Goal: Communication & Community: Answer question/provide support

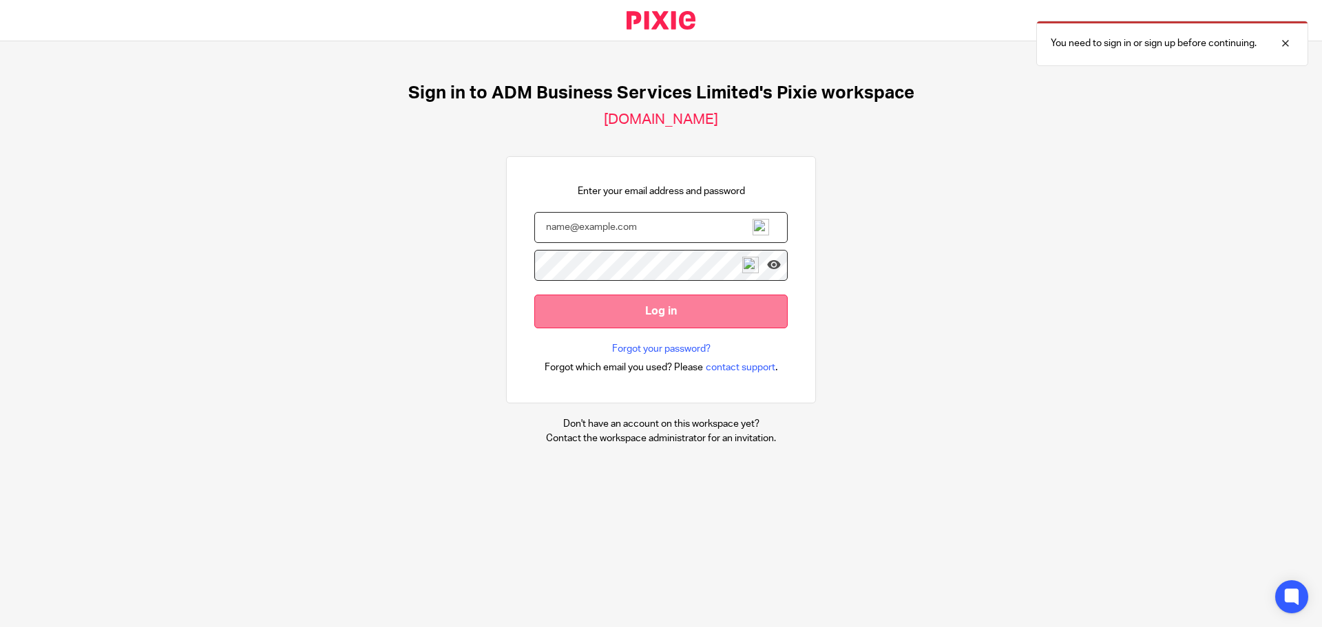
type input "[PERSON_NAME][EMAIL_ADDRESS][DOMAIN_NAME]"
click at [643, 311] on input "Log in" at bounding box center [660, 312] width 253 height 34
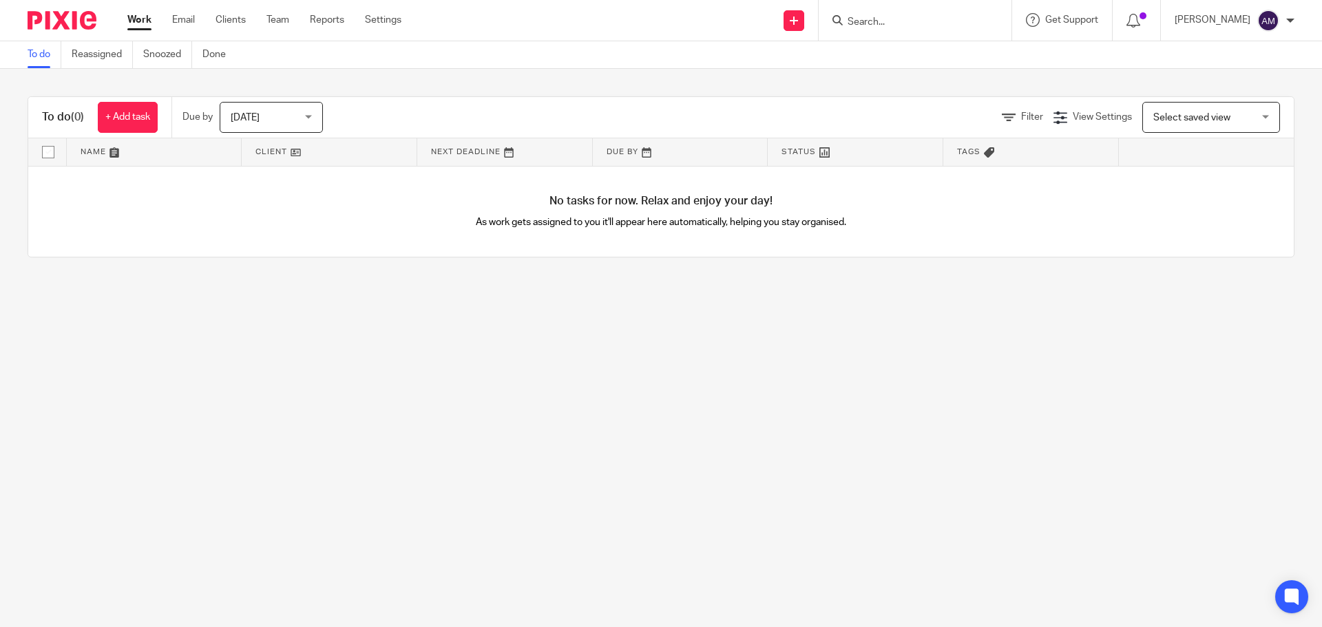
click at [913, 19] on input "Search" at bounding box center [908, 23] width 124 height 12
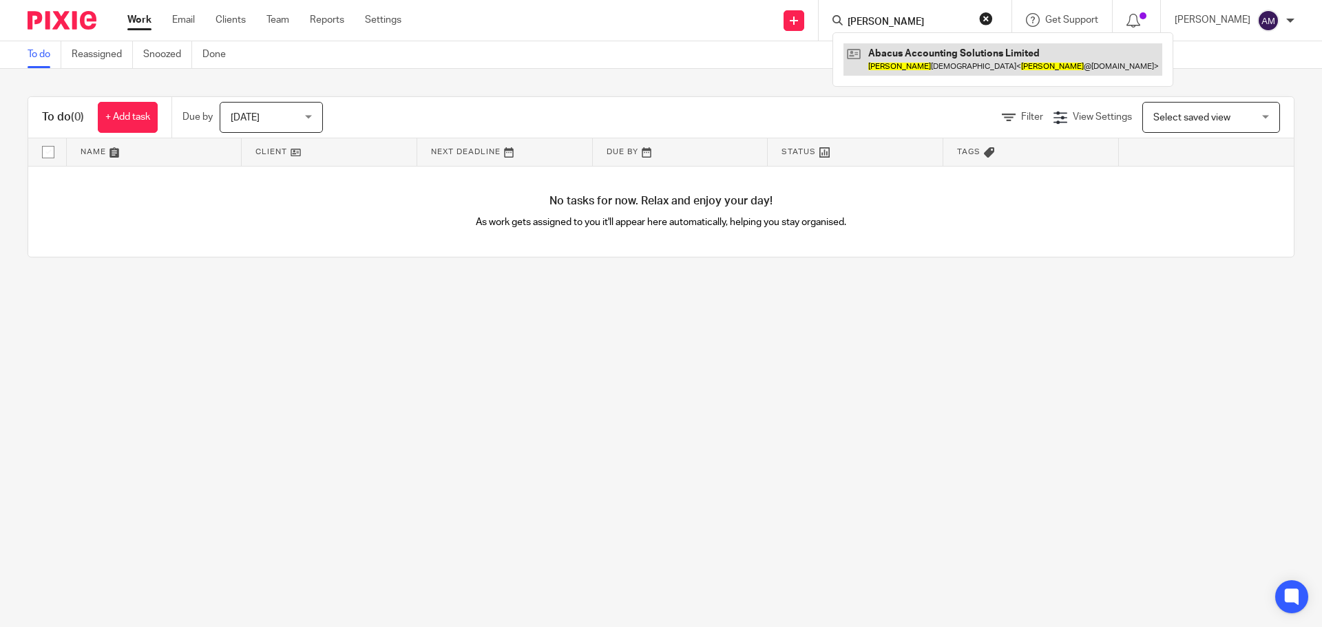
type input "minesh"
click at [927, 55] on link at bounding box center [1002, 59] width 319 height 32
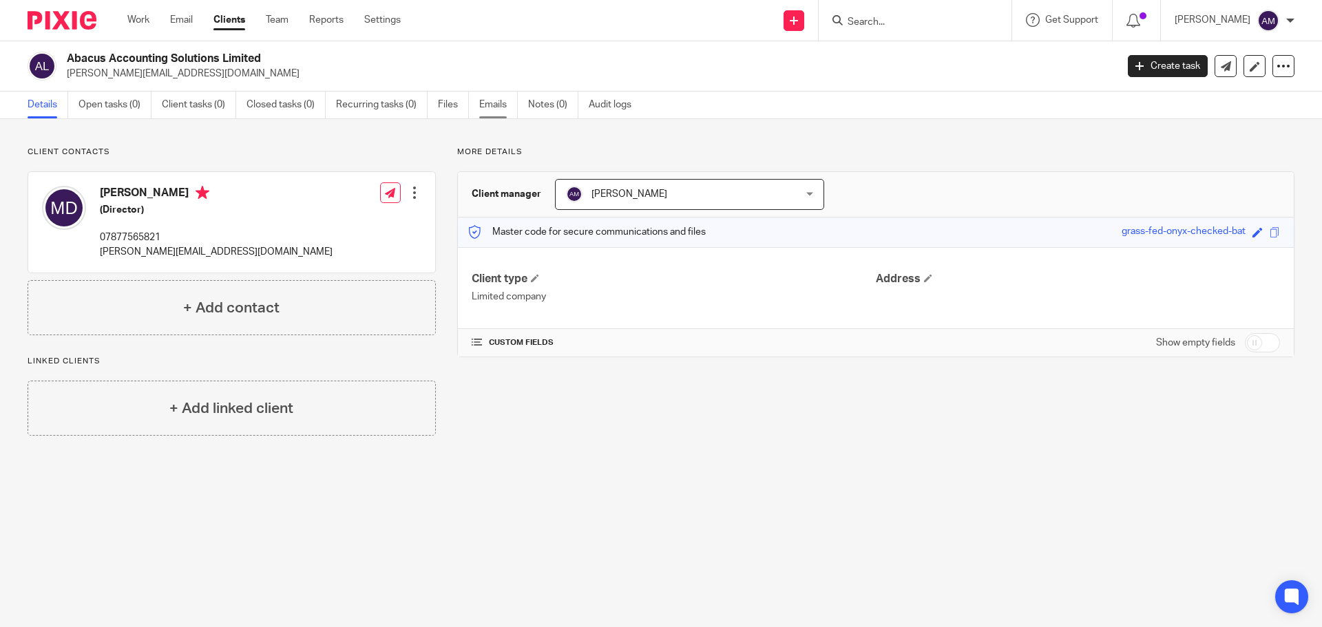
click at [494, 105] on link "Emails" at bounding box center [498, 105] width 39 height 27
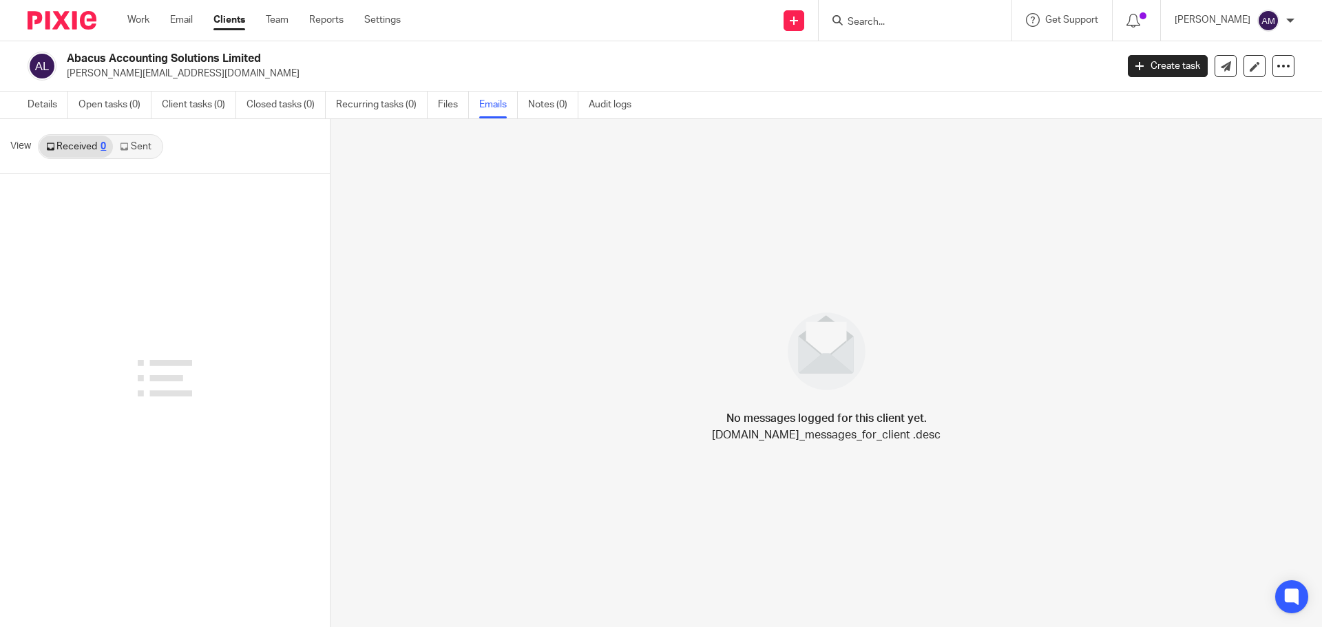
click at [134, 149] on link "Sent" at bounding box center [137, 147] width 48 height 22
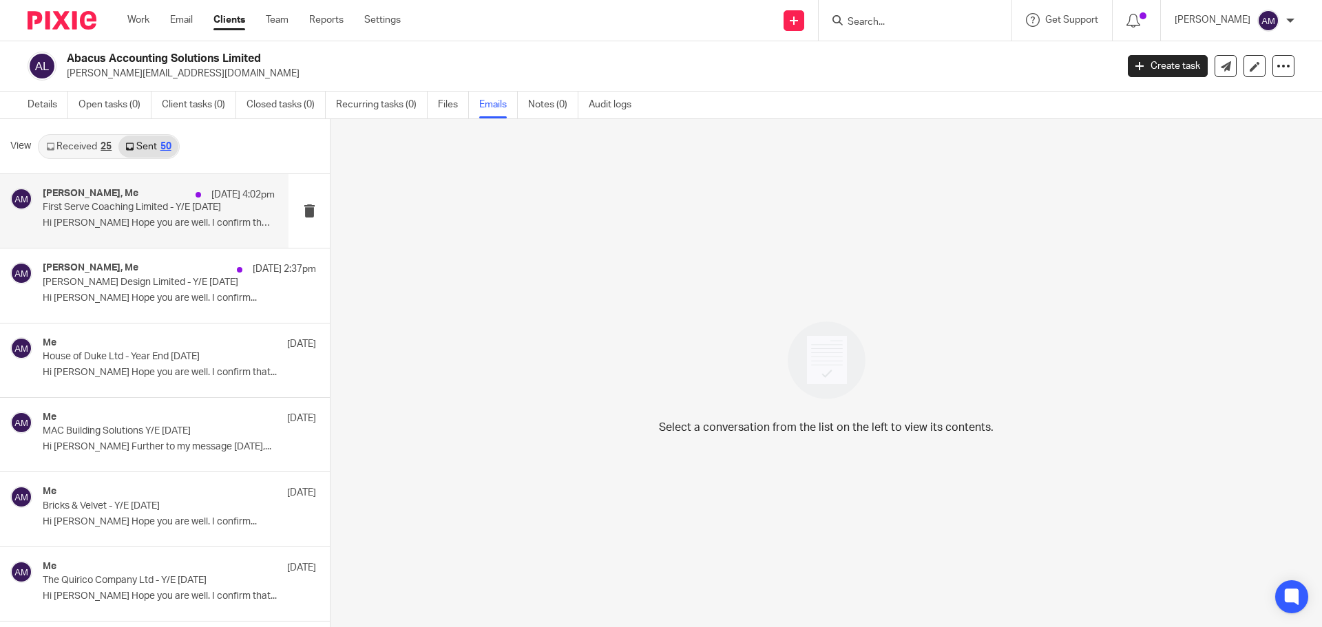
click at [116, 208] on p "First Serve Coaching Limited - Y/E 30th November 2024" at bounding box center [136, 208] width 186 height 12
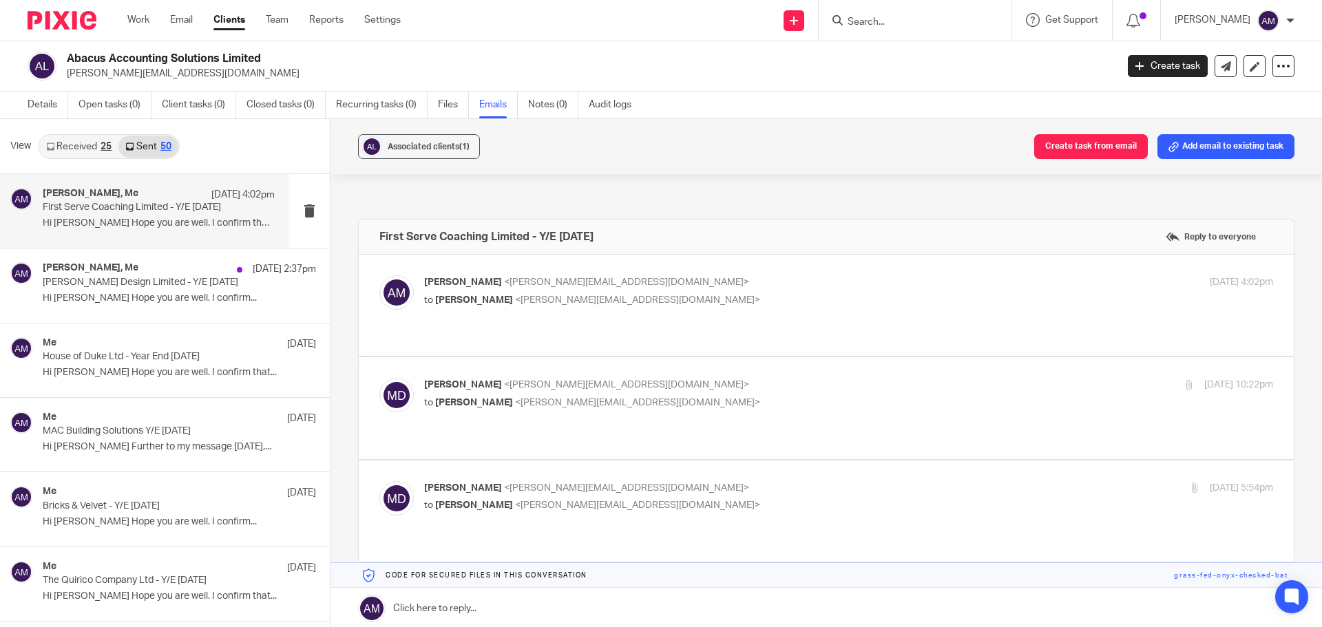
click at [116, 208] on p "First Serve Coaching Limited - Y/E 30th November 2024" at bounding box center [136, 208] width 186 height 12
click at [631, 287] on p "Ann Mico <ann@admbusiness.co.uk>" at bounding box center [707, 282] width 566 height 14
checkbox input "true"
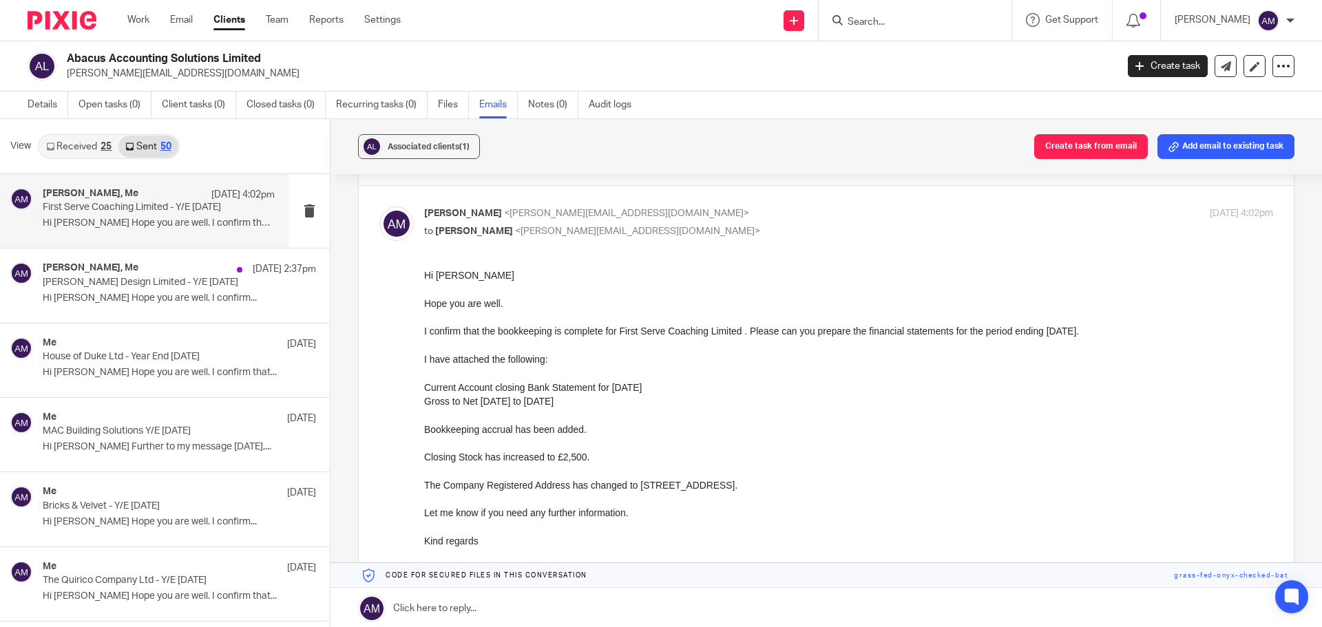
scroll to position [138, 0]
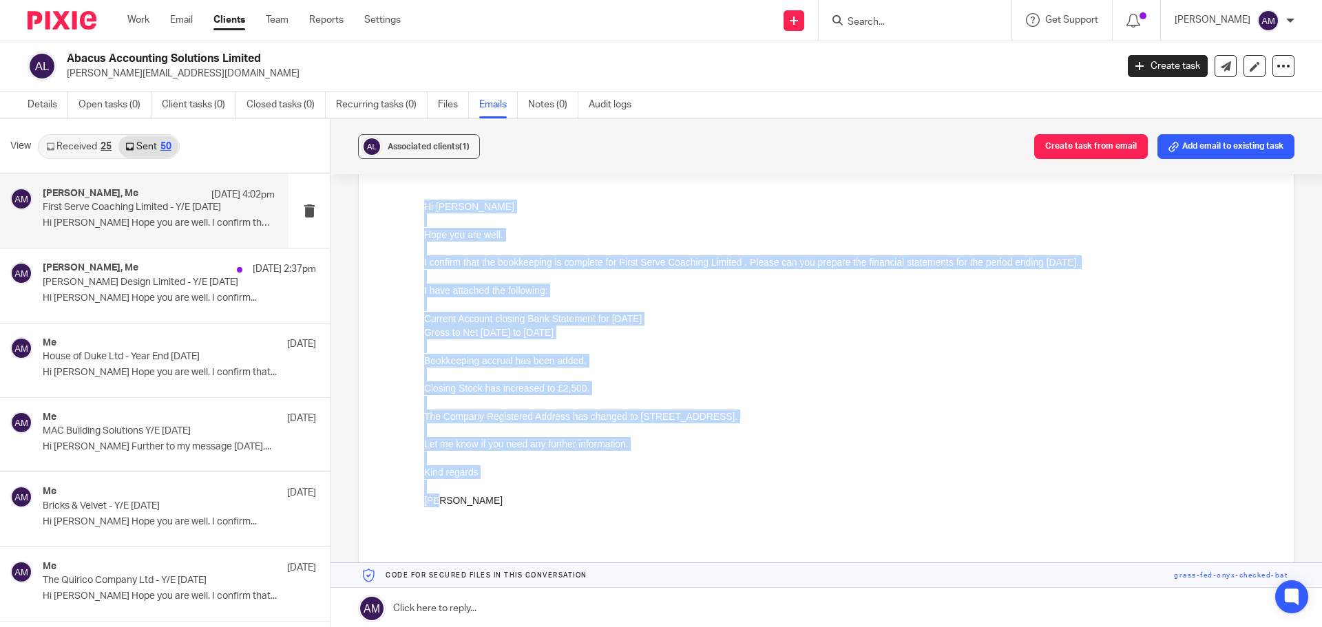
drag, startPoint x: 845, startPoint y: 406, endPoint x: 472, endPoint y: 501, distance: 384.9
click at [472, 501] on div "Hi Minesh Hope you are well. I confirm that the bookkeeping is complete for Fir…" at bounding box center [848, 368] width 849 height 336
copy div "Hi Minesh Hope you are well. I confirm that the bookkeeping is complete for Fir…"
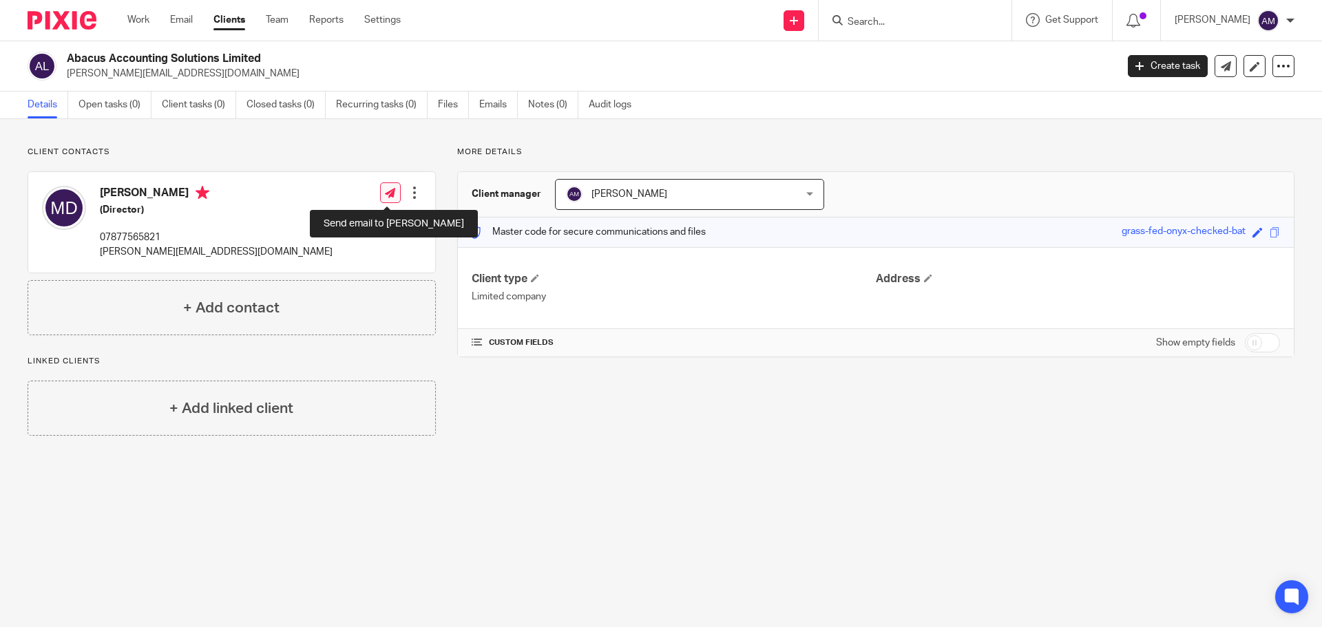
click at [385, 193] on icon at bounding box center [390, 193] width 10 height 10
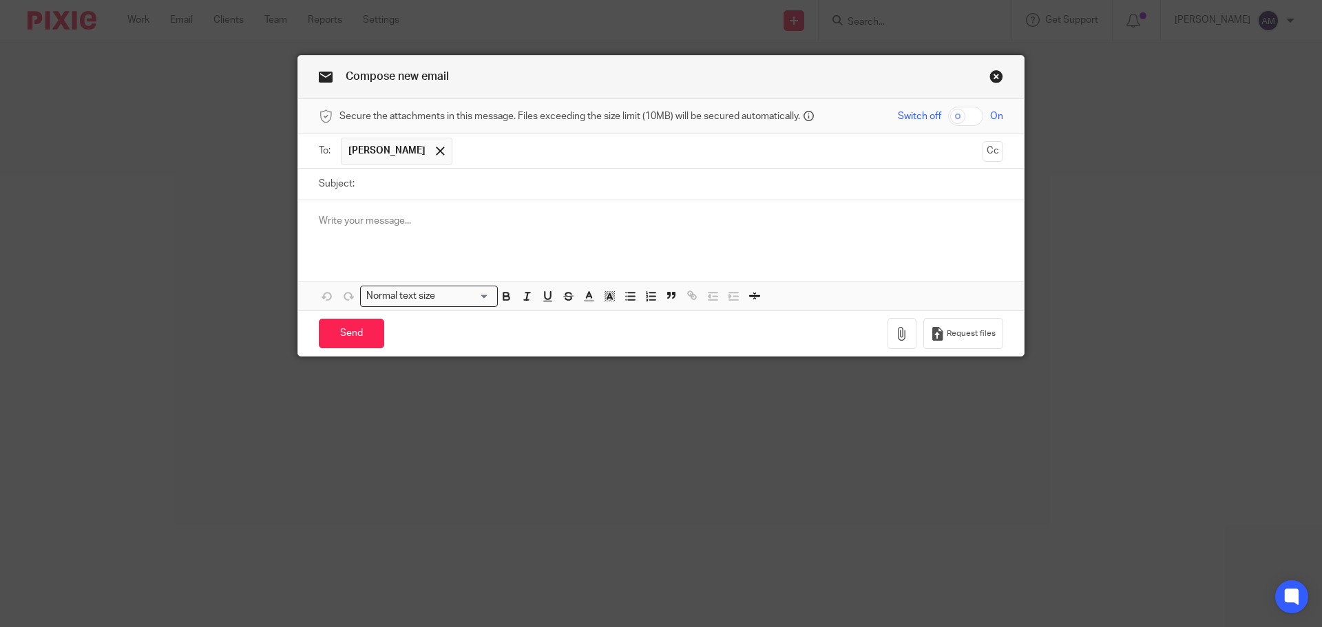
click at [319, 221] on p at bounding box center [661, 221] width 684 height 14
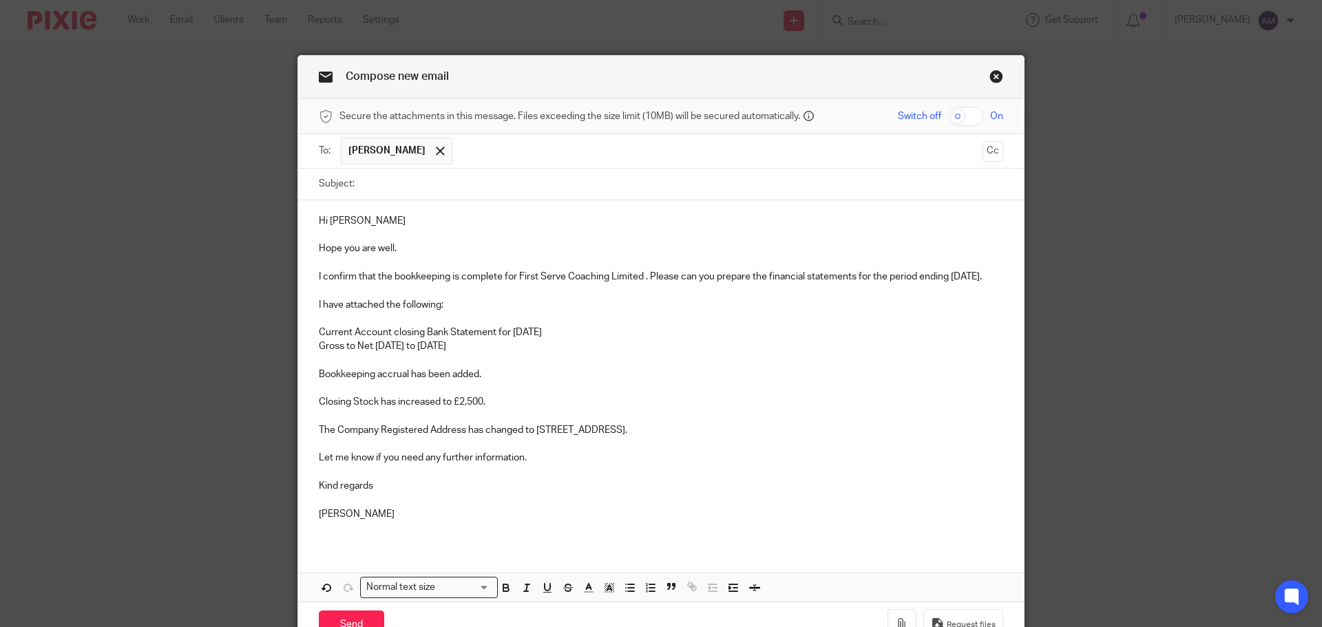
click at [384, 183] on input "Subject:" at bounding box center [682, 184] width 642 height 31
type input "Sarah Reynolds Fine Art Ltd - Y/E 30/11/2024"
click at [953, 118] on input "checkbox" at bounding box center [965, 116] width 35 height 19
checkbox input "true"
click at [516, 275] on p "I confirm that the bookkeeping is complete for First Serve Coaching Limited . P…" at bounding box center [661, 277] width 684 height 14
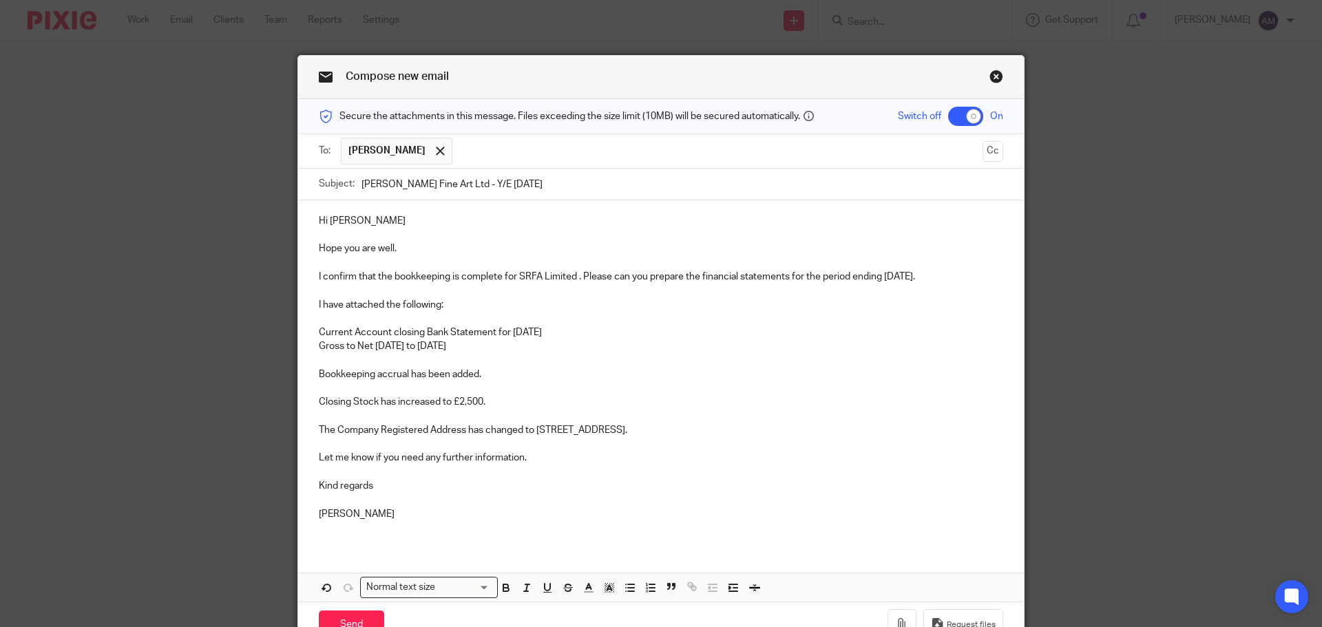
click at [584, 332] on p "Current Account closing Bank Statement for 30/11/2024" at bounding box center [661, 333] width 684 height 14
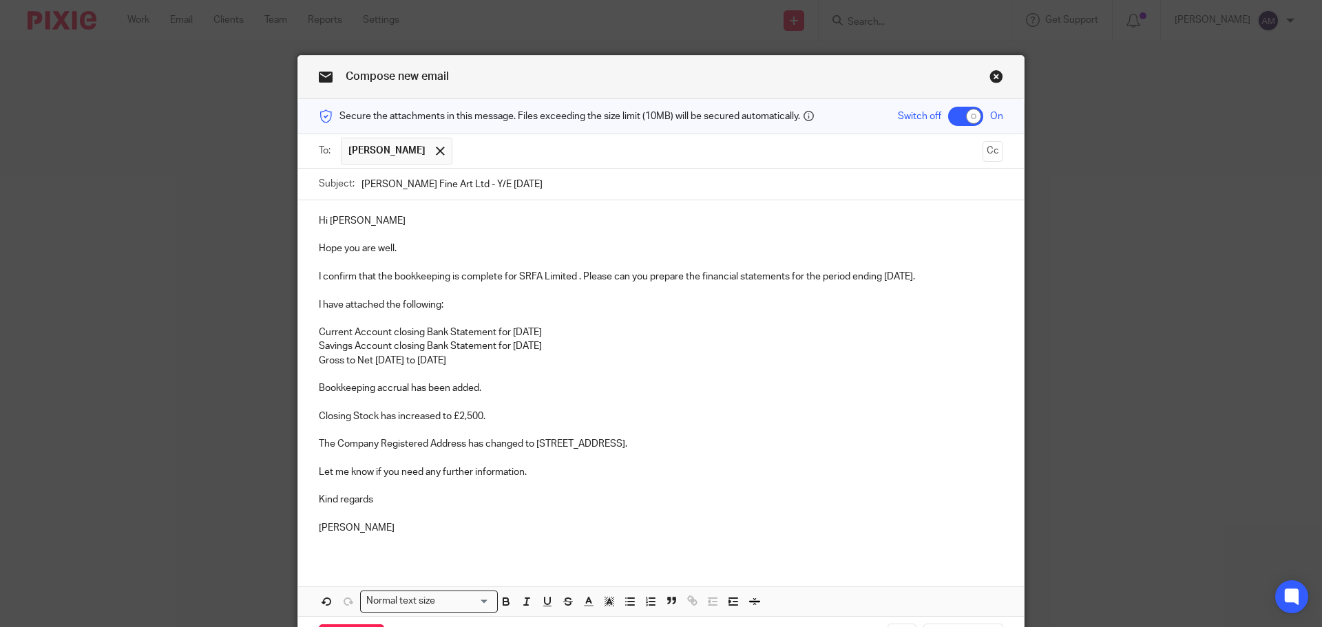
click at [319, 416] on p "Closing Stock has increased to £2,500." at bounding box center [661, 417] width 684 height 14
click at [433, 417] on p "No change to Closing Stock has increased to £2,500." at bounding box center [661, 417] width 684 height 14
drag, startPoint x: 312, startPoint y: 444, endPoint x: 691, endPoint y: 442, distance: 379.4
click at [691, 442] on div "Hi Minesh Hope you are well. I confirm that the bookkeeping is complete for SRF…" at bounding box center [661, 379] width 726 height 359
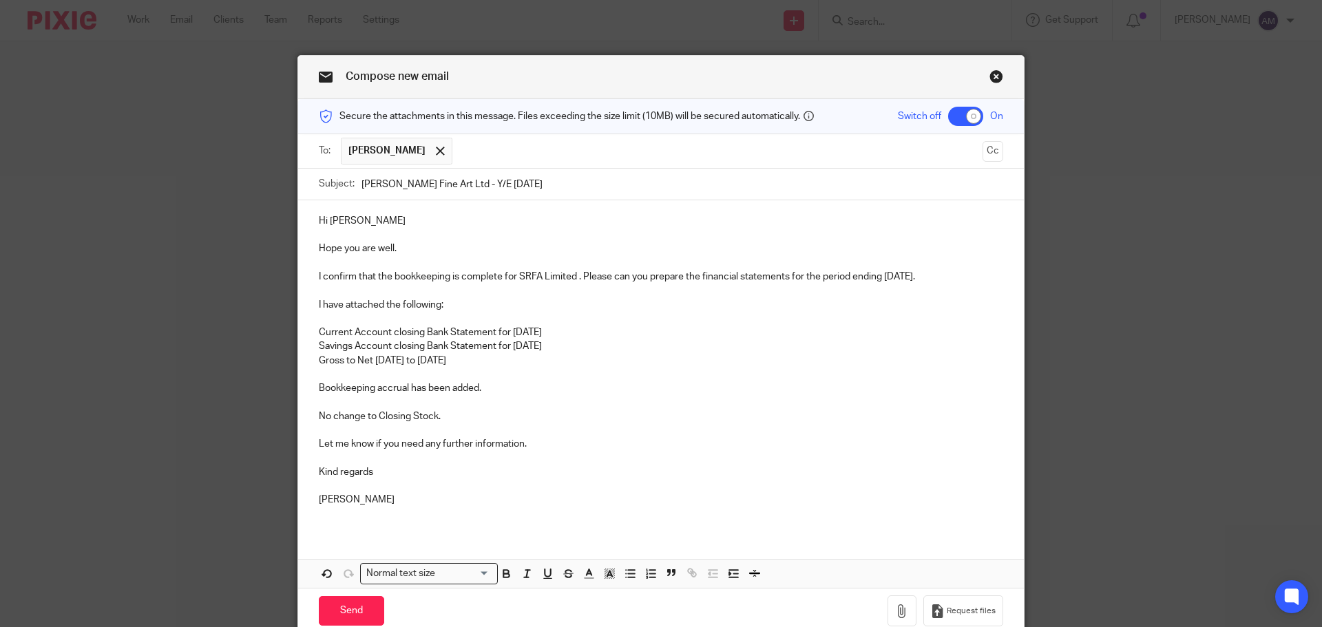
scroll to position [62, 0]
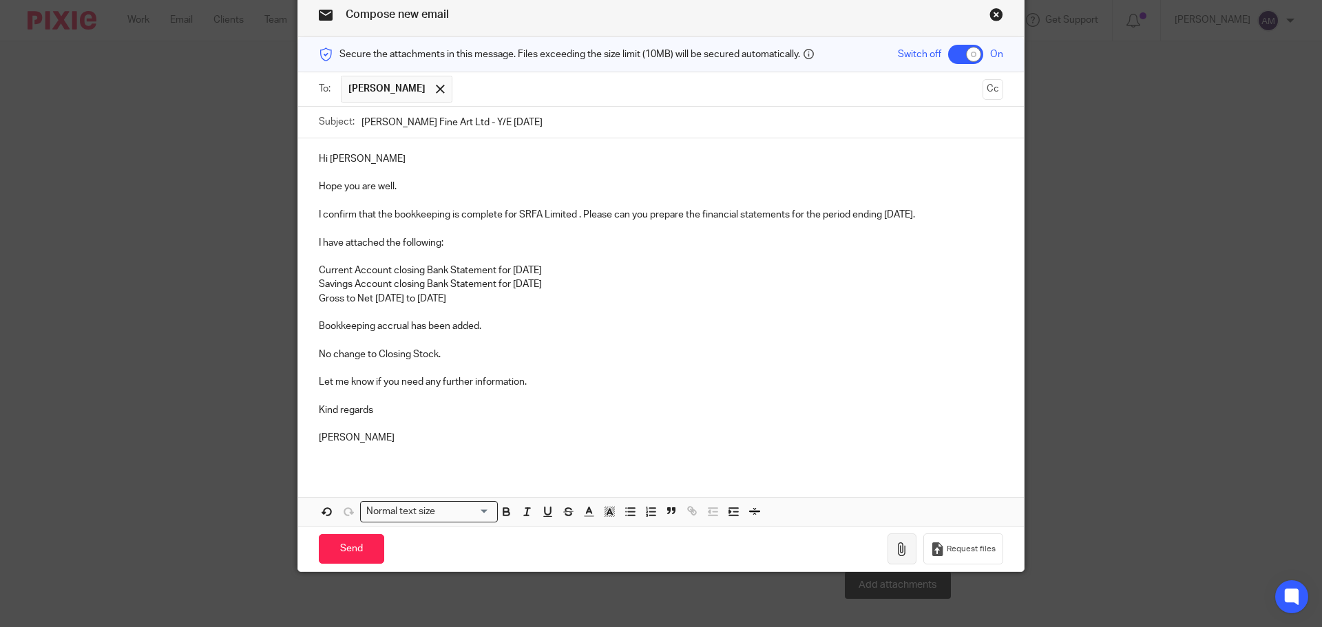
click at [898, 549] on icon "button" at bounding box center [902, 550] width 14 height 14
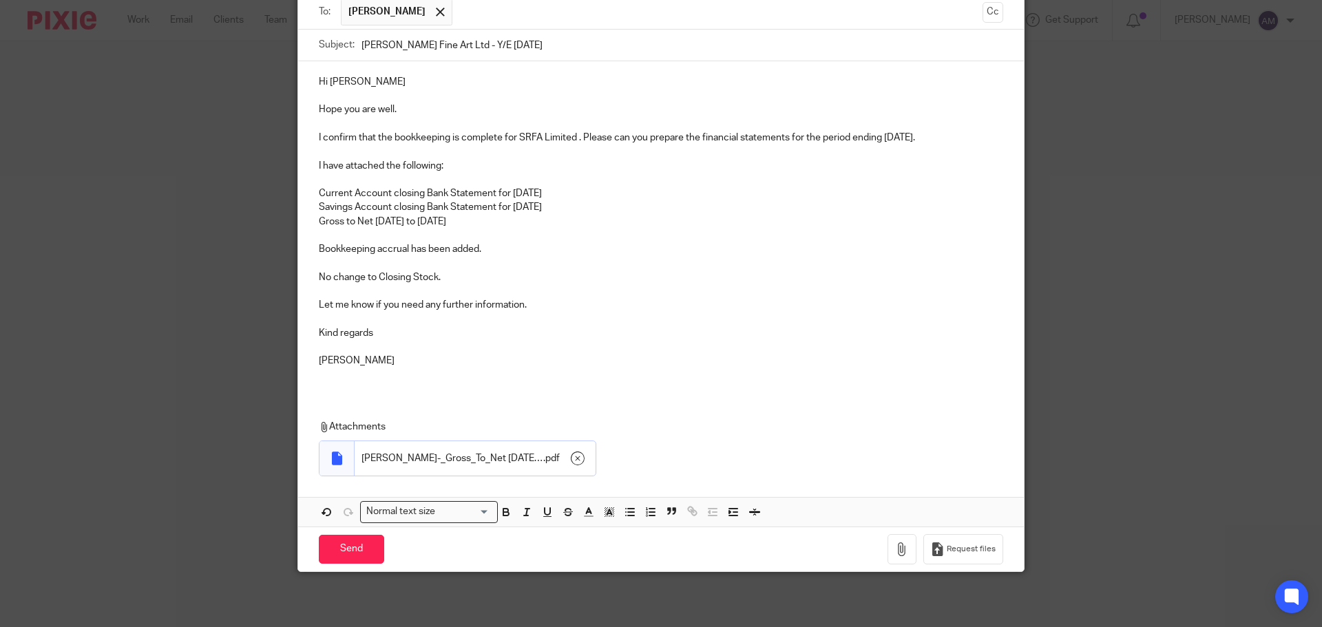
scroll to position [140, 0]
click at [901, 551] on icon "button" at bounding box center [902, 550] width 14 height 14
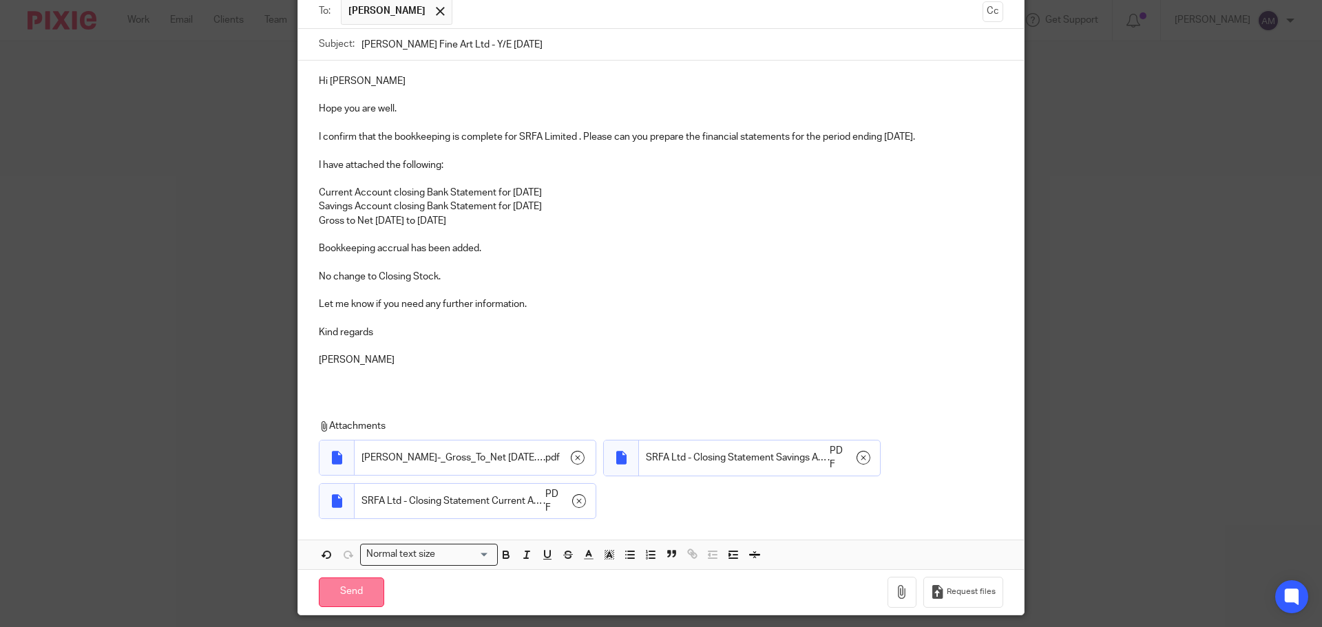
click at [344, 592] on input "Send" at bounding box center [351, 593] width 65 height 30
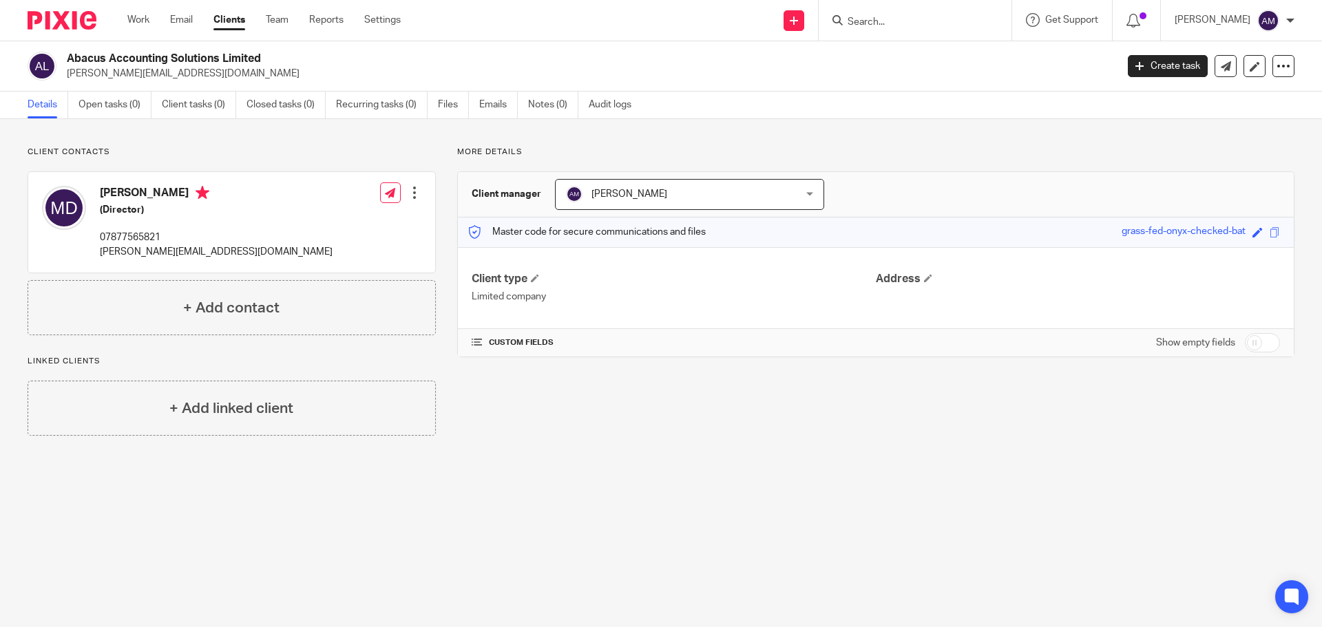
click at [204, 549] on main "Abacus Accounting Solutions Limited [PERSON_NAME][EMAIL_ADDRESS][DOMAIN_NAME] C…" at bounding box center [661, 313] width 1322 height 627
